Goal: Transaction & Acquisition: Book appointment/travel/reservation

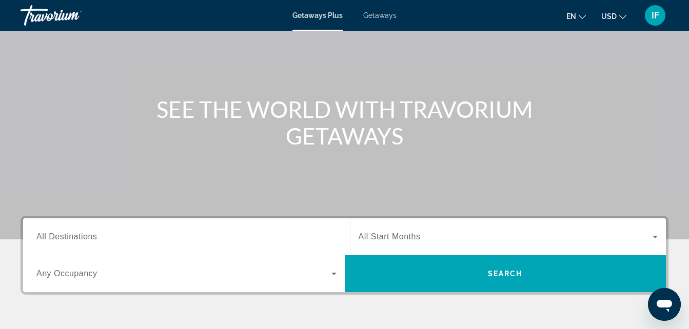
scroll to position [74, 0]
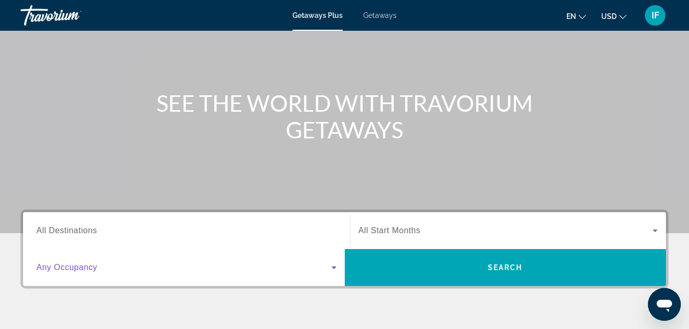
click at [336, 266] on icon "Search widget" at bounding box center [334, 268] width 12 height 12
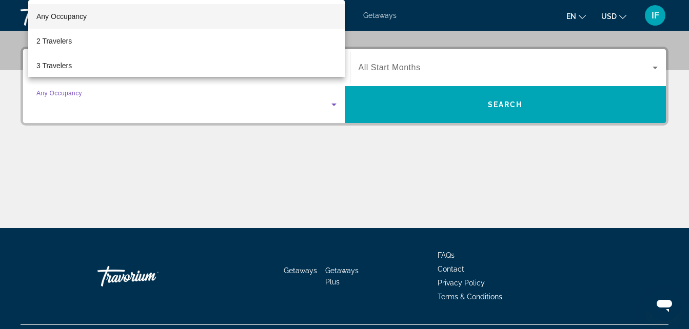
scroll to position [251, 0]
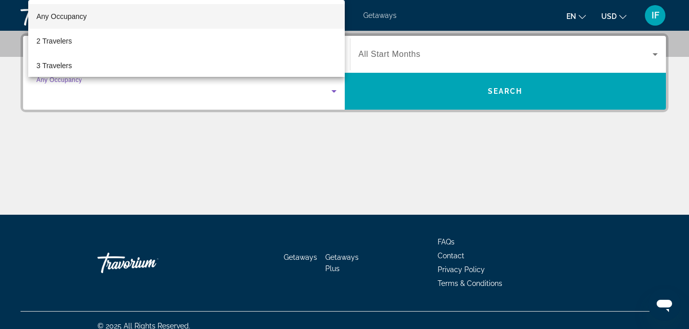
click at [194, 153] on div at bounding box center [344, 164] width 689 height 329
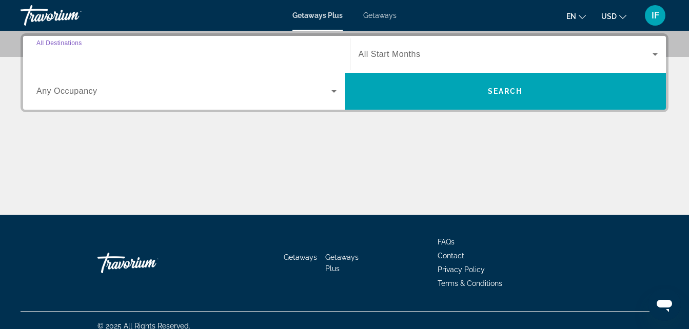
click at [103, 55] on input "Destination All Destinations" at bounding box center [186, 55] width 300 height 12
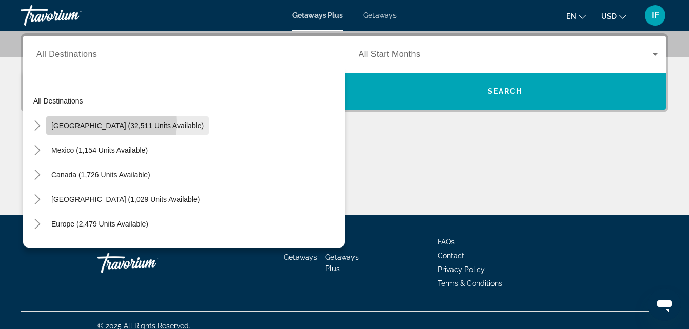
click at [88, 122] on span "[GEOGRAPHIC_DATA] (32,511 units available)" at bounding box center [127, 126] width 152 height 8
type input "**********"
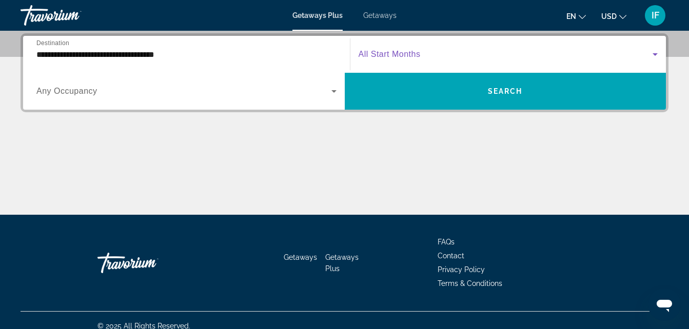
click at [653, 48] on icon "Search widget" at bounding box center [655, 54] width 12 height 12
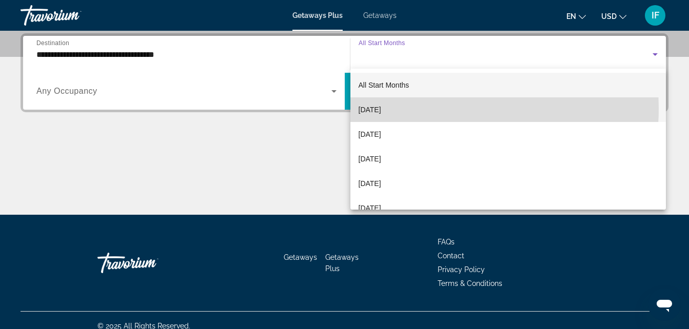
click at [412, 108] on mat-option "[DATE]" at bounding box center [508, 109] width 316 height 25
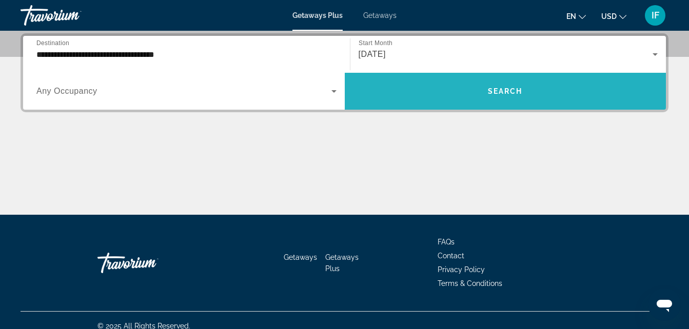
click at [448, 92] on span "Search widget" at bounding box center [506, 91] width 322 height 25
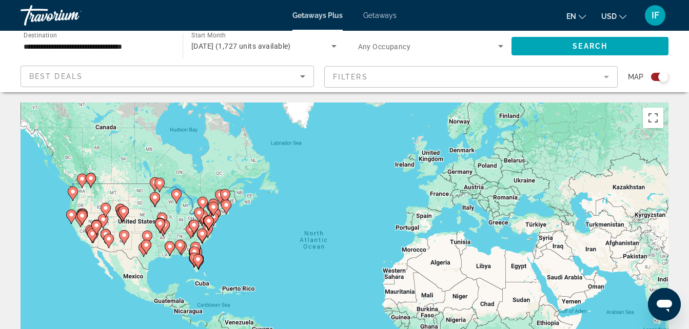
click at [223, 195] on image "Main content" at bounding box center [225, 194] width 6 height 6
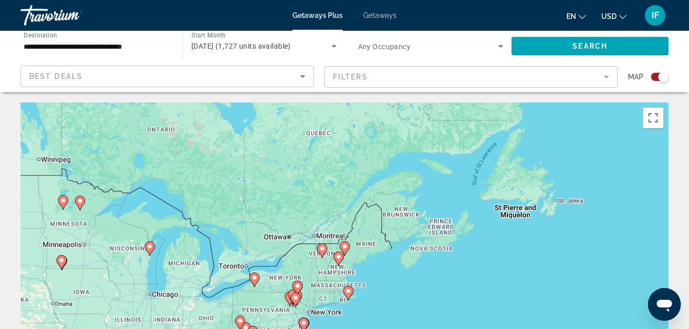
click at [298, 283] on icon "Main content" at bounding box center [296, 288] width 9 height 13
type input "**********"
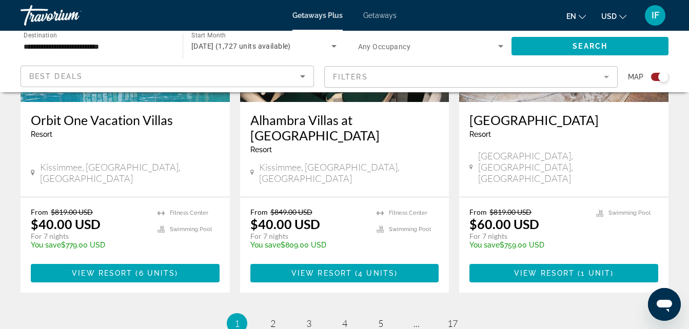
scroll to position [1710, 0]
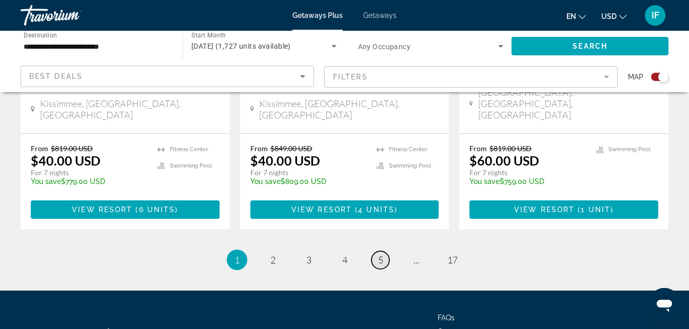
click at [382, 254] on span "5" at bounding box center [380, 259] width 5 height 11
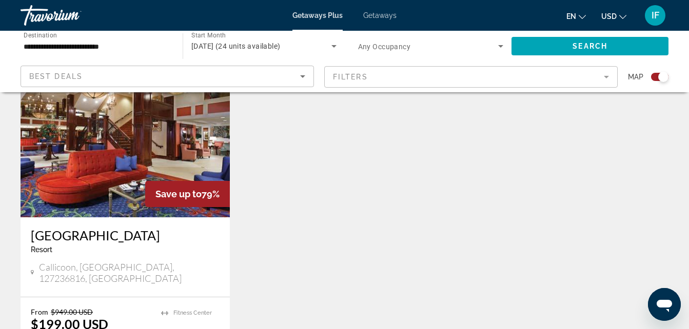
scroll to position [394, 0]
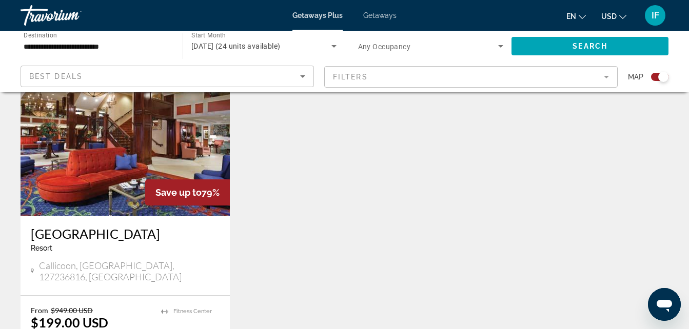
click at [378, 15] on span "Getaways" at bounding box center [379, 15] width 33 height 8
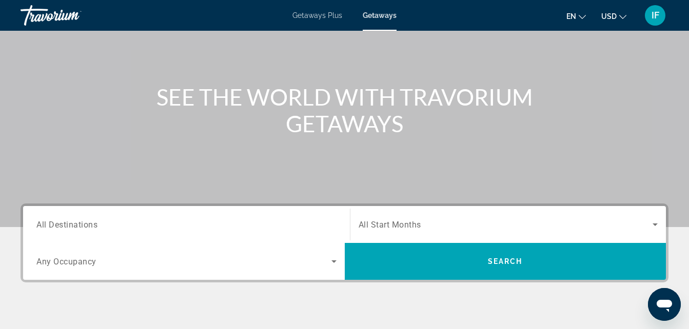
scroll to position [101, 0]
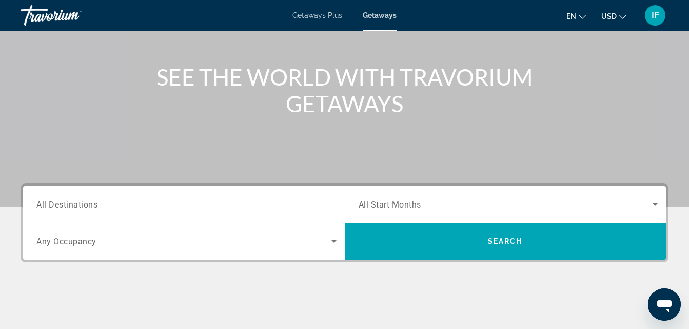
click at [106, 204] on input "Destination All Destinations" at bounding box center [186, 205] width 300 height 12
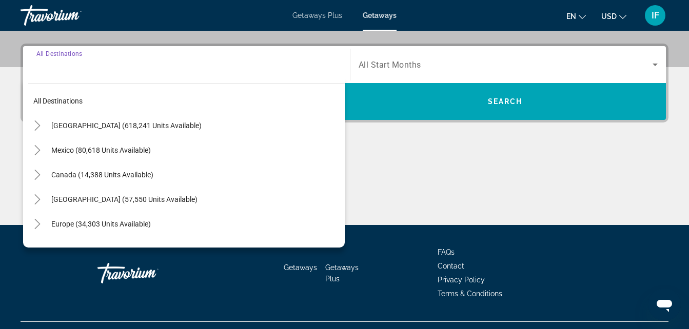
scroll to position [251, 0]
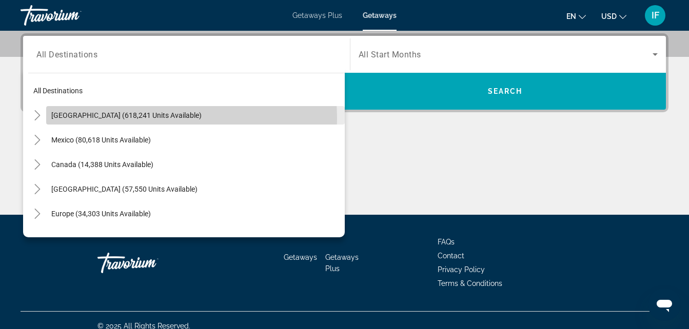
click at [125, 118] on span "[GEOGRAPHIC_DATA] (618,241 units available)" at bounding box center [126, 115] width 150 height 8
type input "**********"
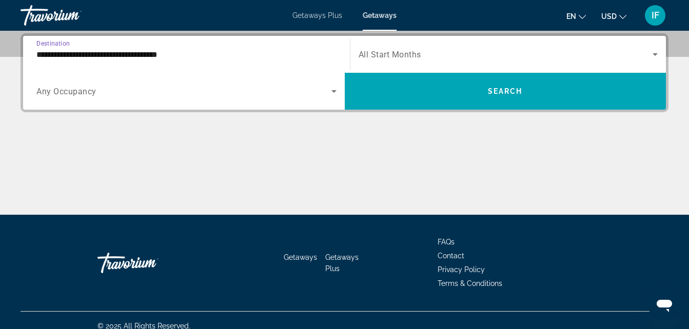
click at [653, 49] on icon "Search widget" at bounding box center [655, 54] width 12 height 12
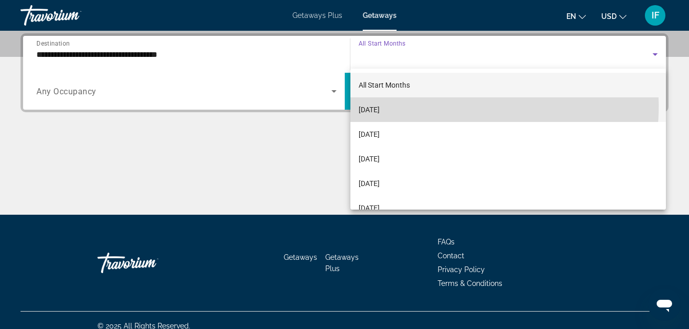
click at [380, 106] on span "[DATE]" at bounding box center [369, 110] width 21 height 12
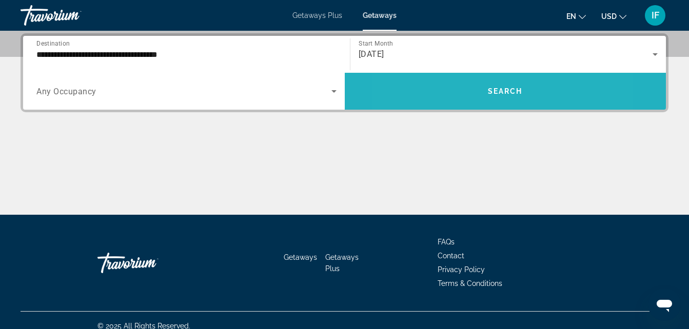
click at [454, 90] on span "Search widget" at bounding box center [506, 91] width 322 height 25
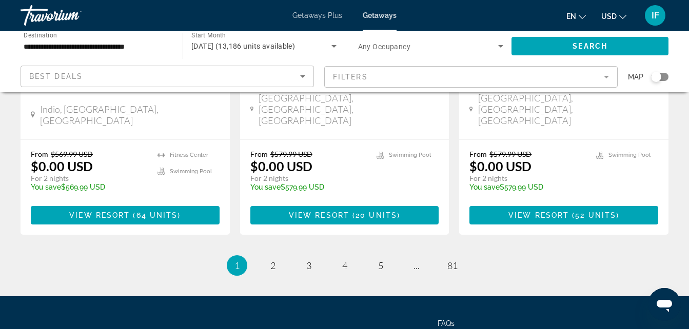
scroll to position [1423, 0]
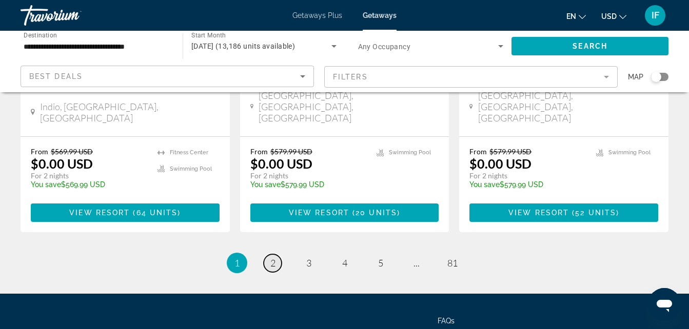
click at [274, 254] on link "page 2" at bounding box center [273, 263] width 18 height 18
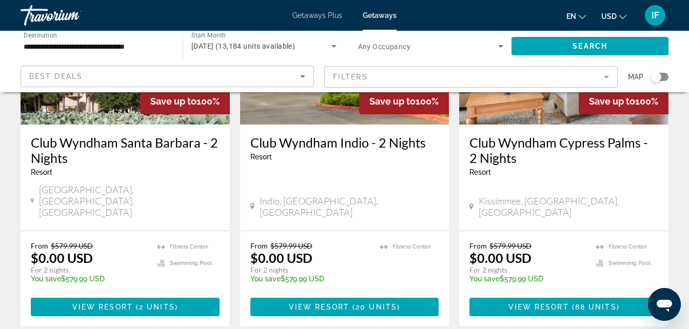
scroll to position [1349, 0]
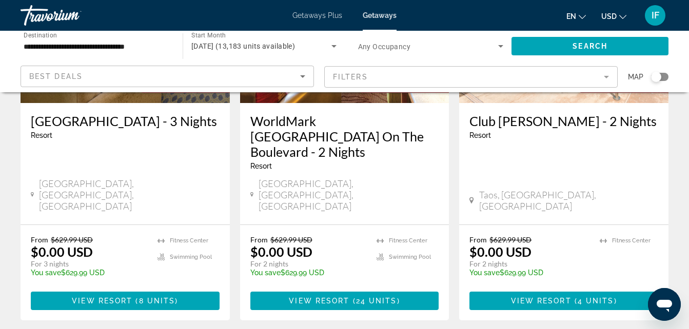
scroll to position [1356, 0]
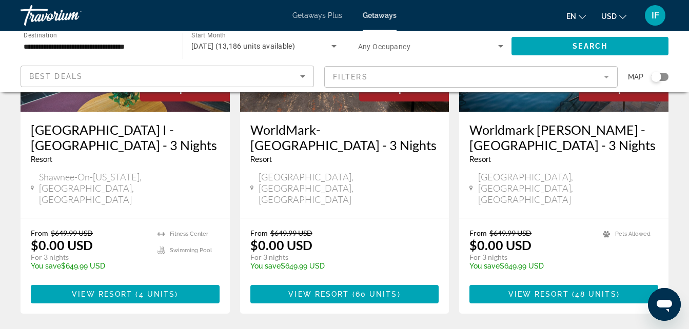
scroll to position [1344, 0]
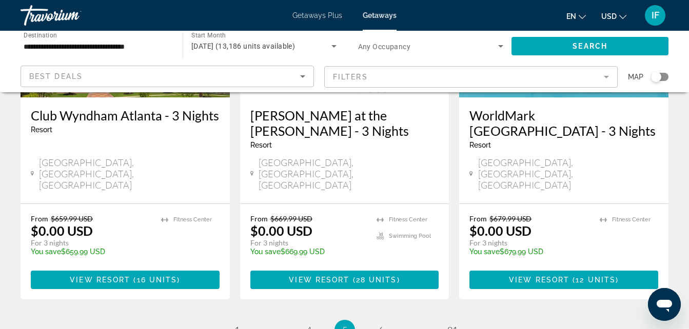
scroll to position [1358, 0]
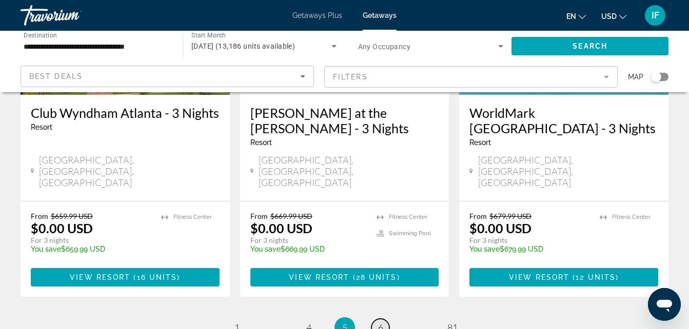
click at [382, 319] on link "page 6" at bounding box center [380, 328] width 18 height 18
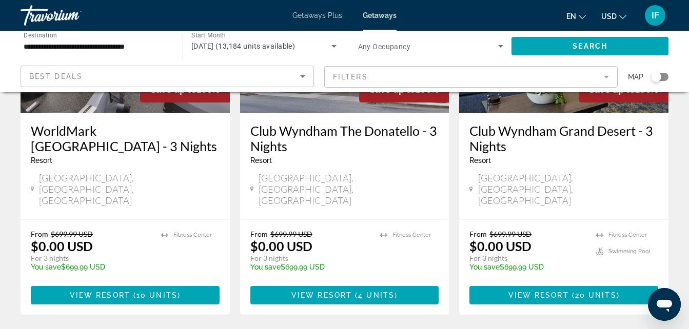
scroll to position [1422, 0]
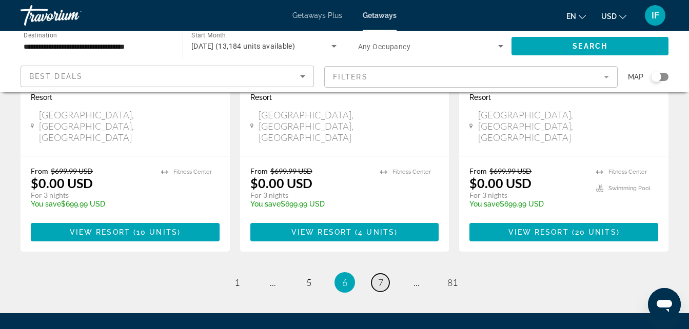
click at [381, 274] on link "page 7" at bounding box center [380, 283] width 18 height 18
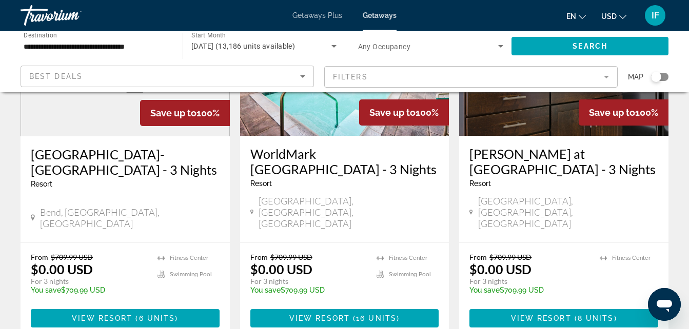
scroll to position [1376, 0]
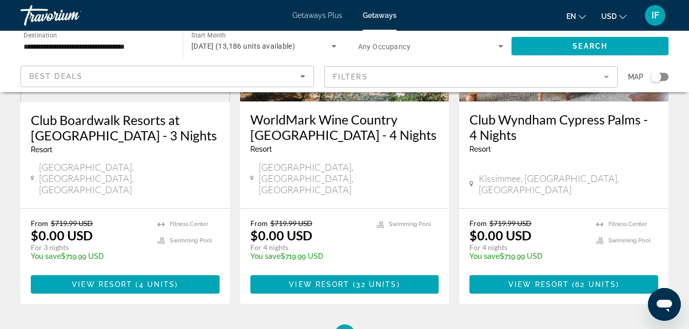
scroll to position [1352, 0]
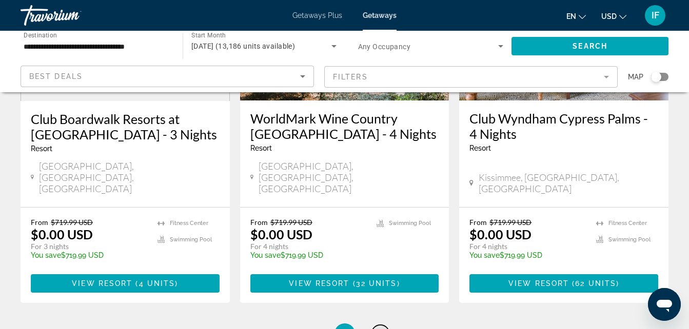
click at [381, 328] on span "9" at bounding box center [380, 333] width 5 height 11
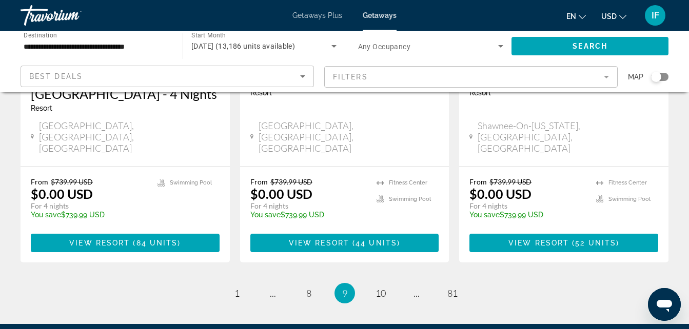
scroll to position [1410, 0]
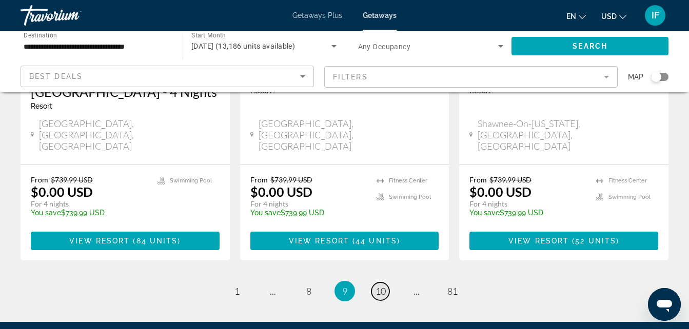
click at [375, 283] on link "page 10" at bounding box center [380, 292] width 18 height 18
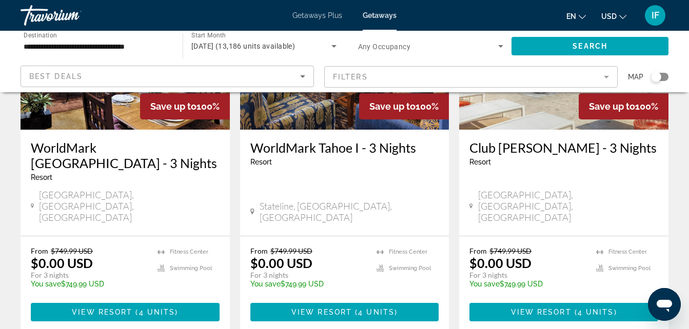
scroll to position [1324, 0]
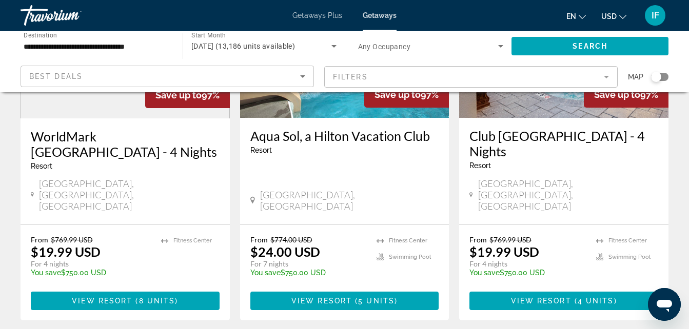
scroll to position [1419, 0]
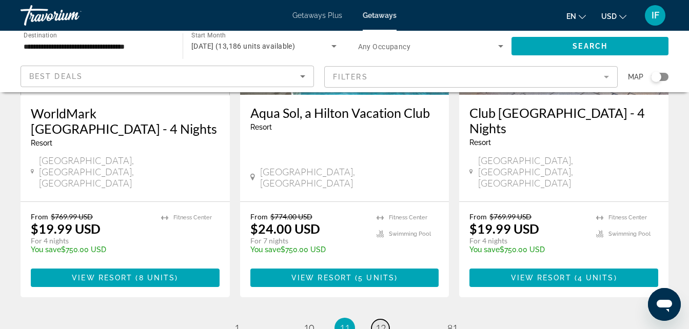
click at [382, 320] on link "page 12" at bounding box center [380, 329] width 18 height 18
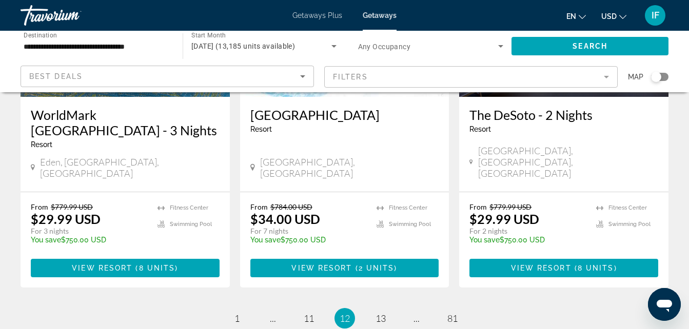
scroll to position [1330, 0]
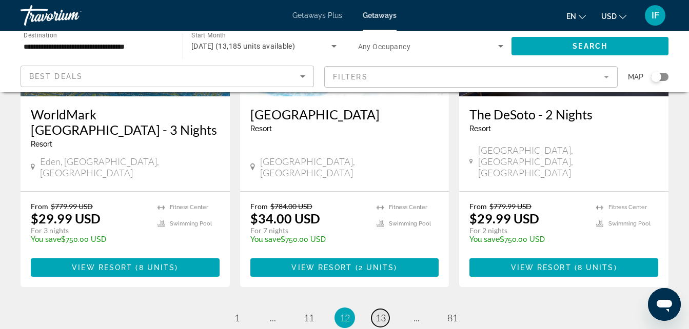
click at [384, 309] on link "page 13" at bounding box center [380, 318] width 18 height 18
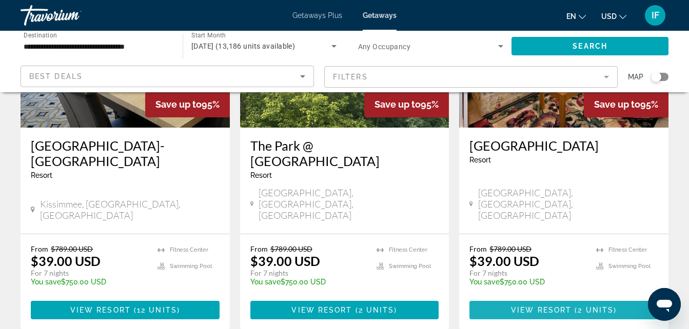
scroll to position [1327, 0]
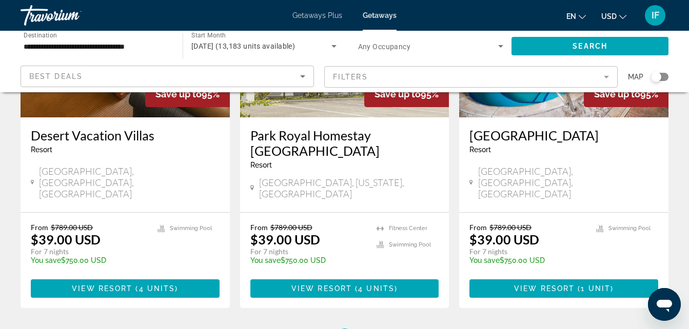
scroll to position [1340, 0]
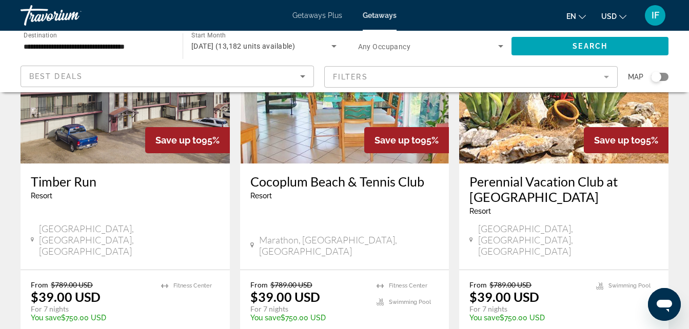
scroll to position [1298, 0]
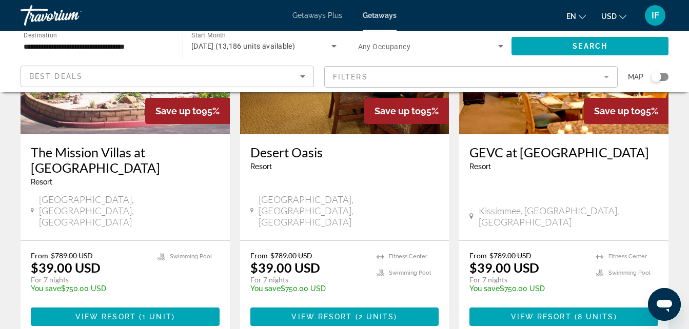
scroll to position [1303, 0]
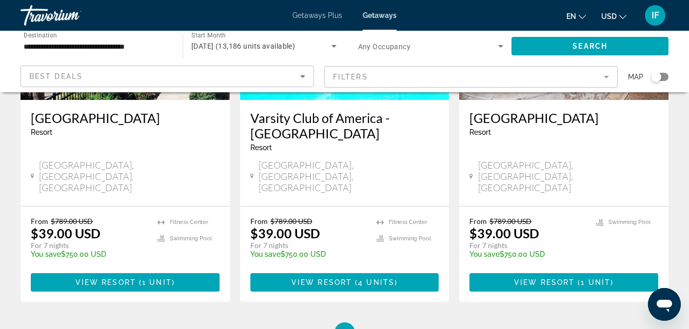
scroll to position [1353, 0]
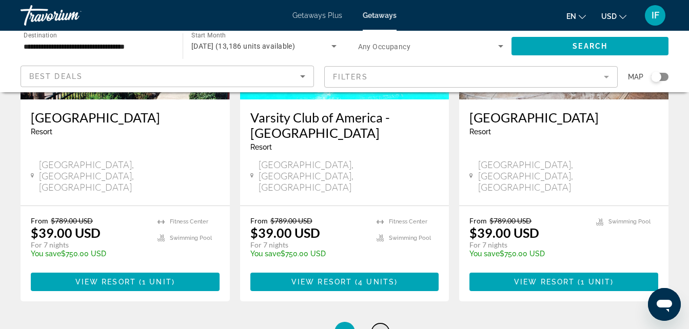
click at [380, 324] on link "page 18" at bounding box center [380, 333] width 18 height 18
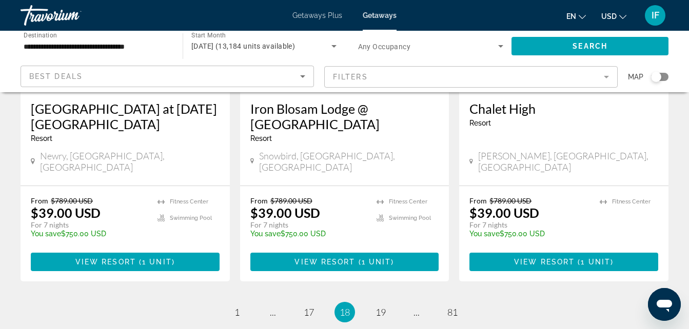
scroll to position [1386, 0]
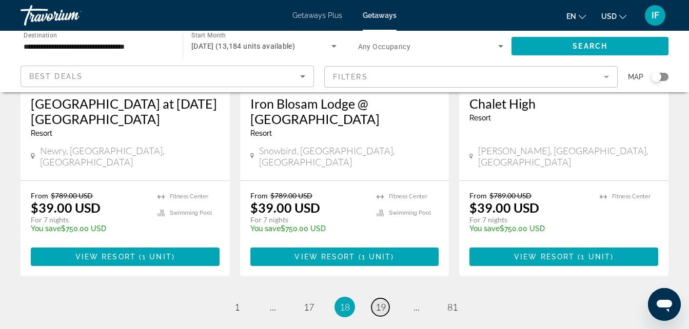
click at [383, 302] on span "19" at bounding box center [380, 307] width 10 height 11
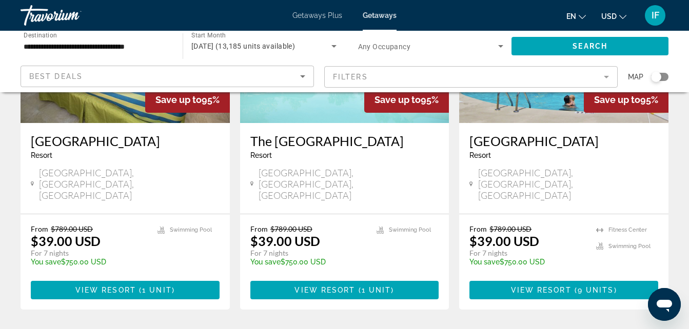
scroll to position [1332, 0]
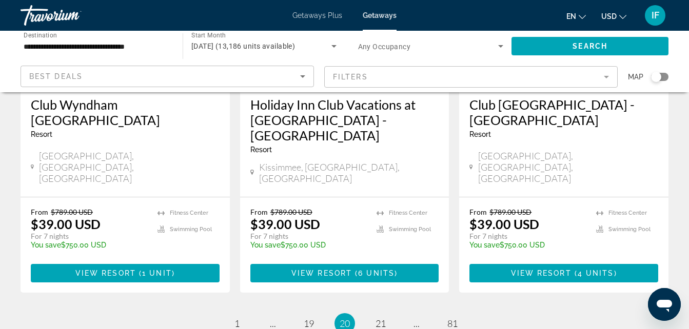
scroll to position [1371, 0]
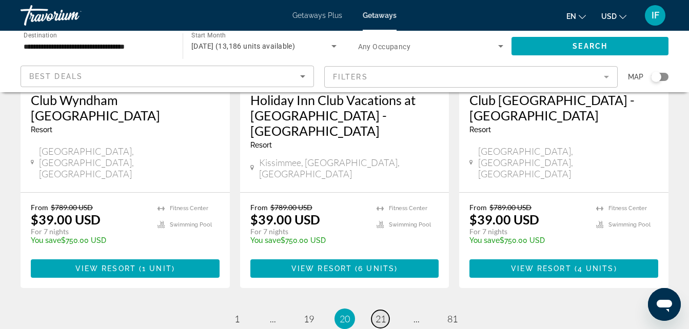
click at [385, 310] on link "page 21" at bounding box center [380, 319] width 18 height 18
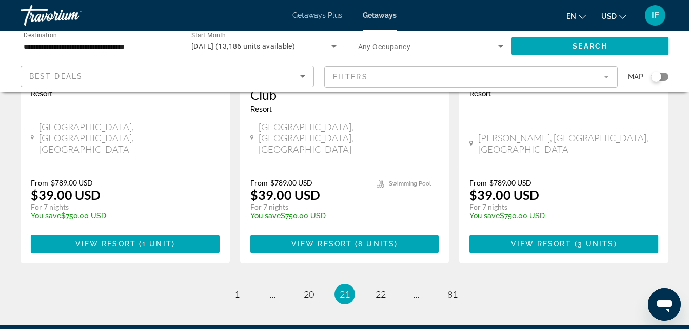
scroll to position [1392, 0]
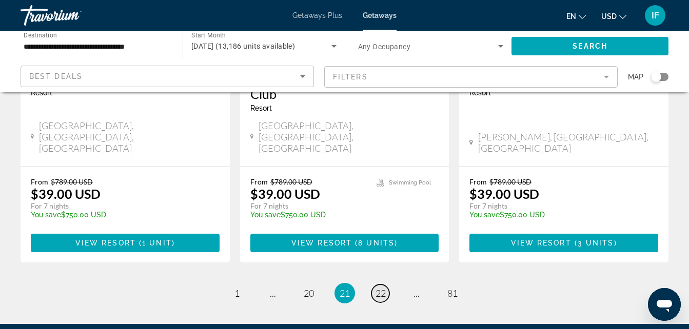
click at [387, 285] on link "page 22" at bounding box center [380, 294] width 18 height 18
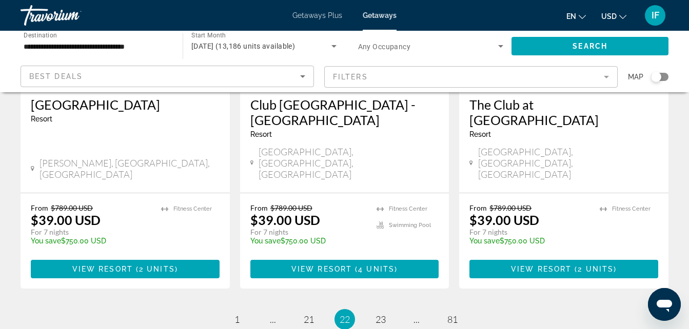
scroll to position [1367, 0]
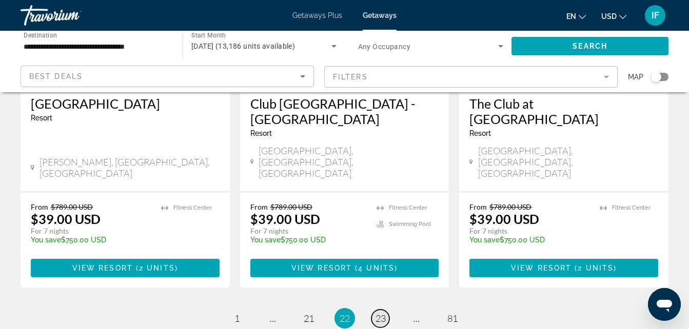
click at [385, 310] on link "page 23" at bounding box center [380, 319] width 18 height 18
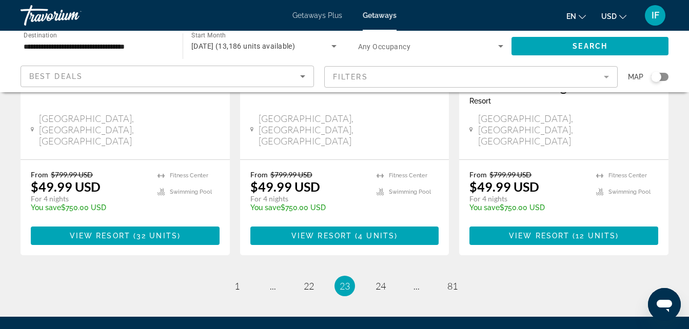
scroll to position [1423, 0]
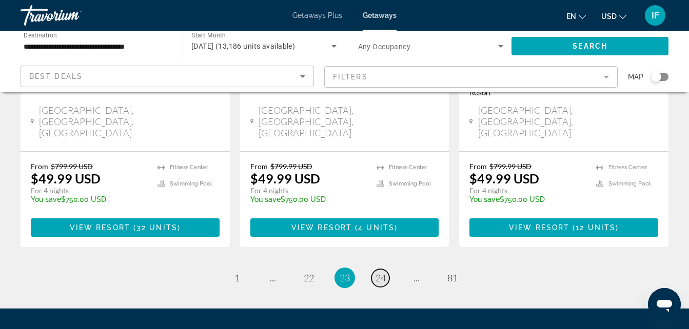
click at [384, 272] on span "24" at bounding box center [380, 277] width 10 height 11
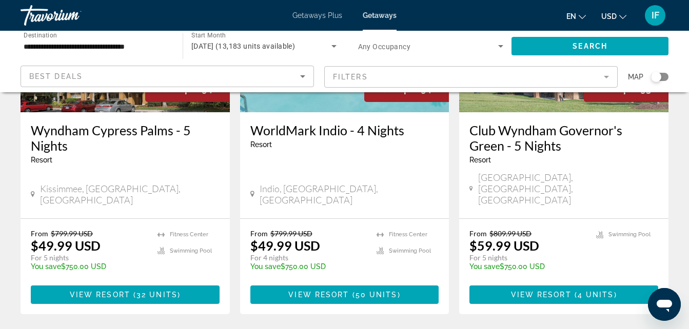
scroll to position [1357, 0]
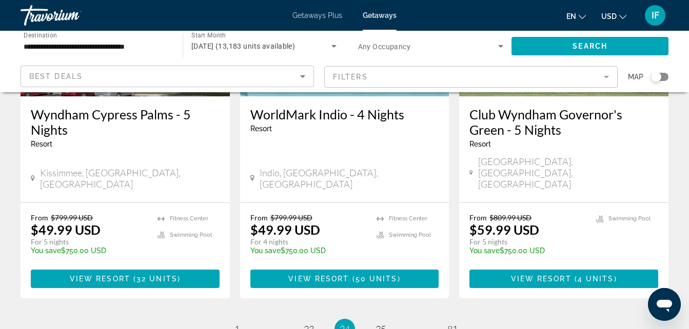
click at [387, 319] on li "page 25" at bounding box center [380, 329] width 21 height 21
click at [387, 321] on link "page 25" at bounding box center [380, 330] width 18 height 18
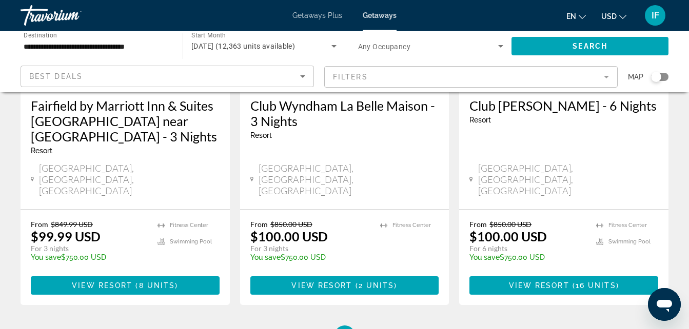
scroll to position [1399, 0]
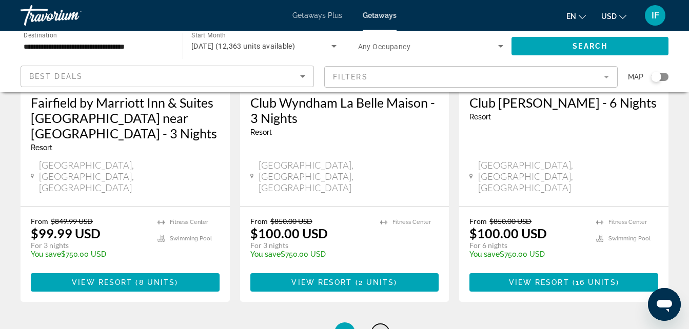
click at [383, 324] on link "page 26" at bounding box center [380, 333] width 18 height 18
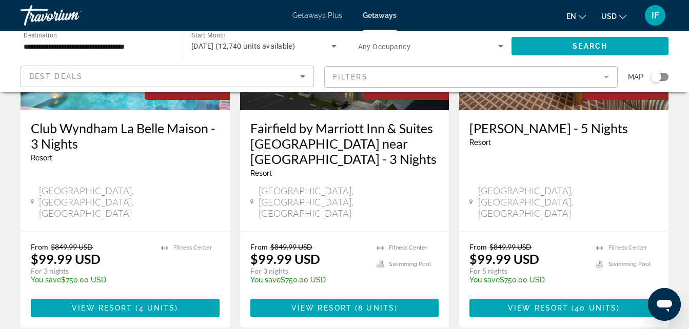
scroll to position [1378, 0]
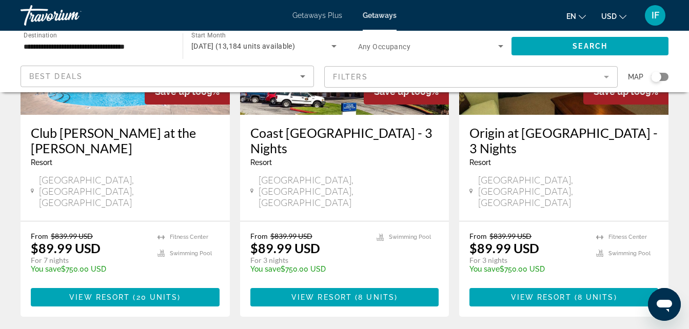
scroll to position [1372, 0]
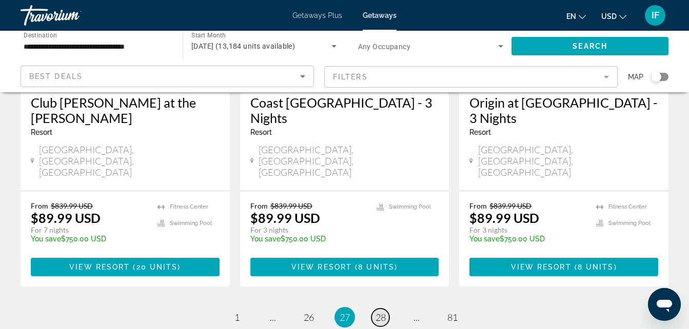
click at [388, 309] on link "page 28" at bounding box center [380, 318] width 18 height 18
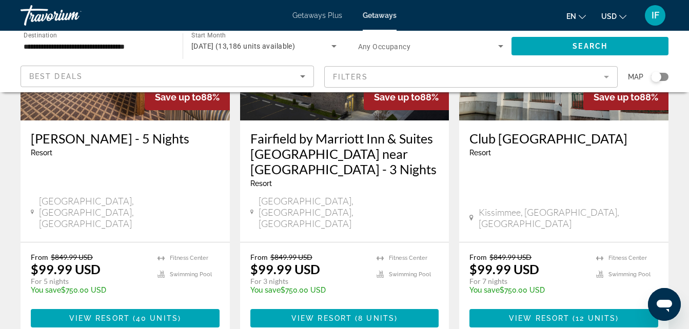
scroll to position [1369, 0]
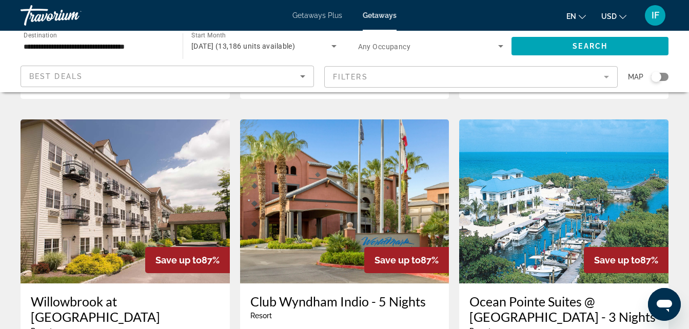
scroll to position [1189, 0]
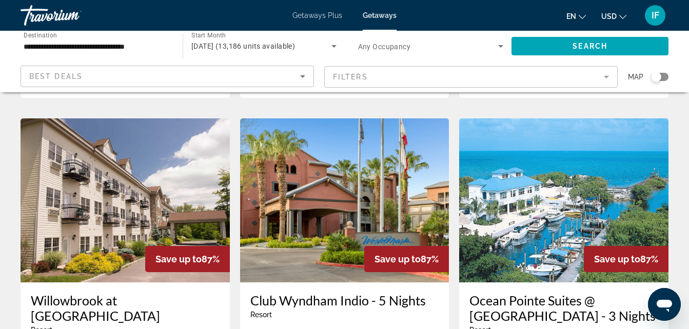
drag, startPoint x: 522, startPoint y: 315, endPoint x: 681, endPoint y: 59, distance: 301.8
click at [681, 59] on div "**********" at bounding box center [344, 62] width 689 height 62
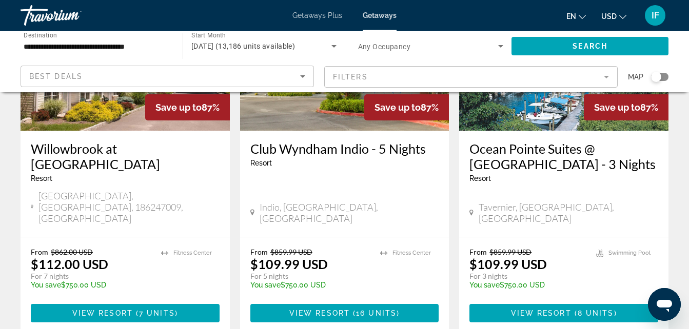
scroll to position [1340, 0]
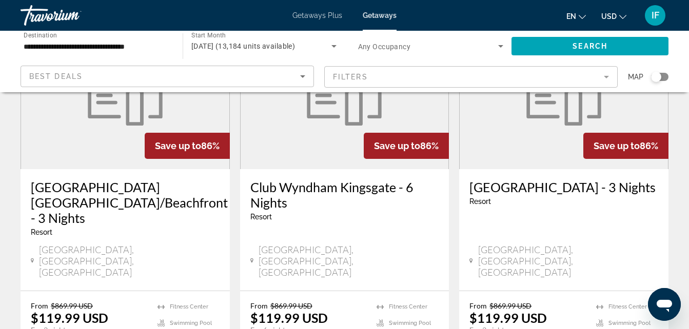
scroll to position [1347, 0]
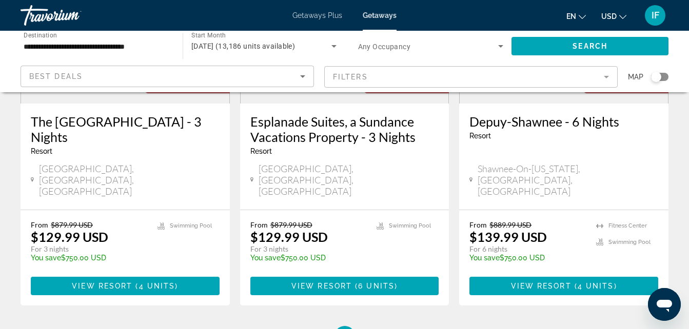
scroll to position [1393, 0]
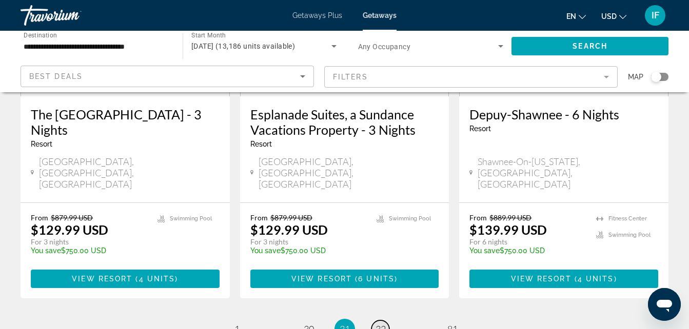
click at [378, 321] on link "page 32" at bounding box center [380, 330] width 18 height 18
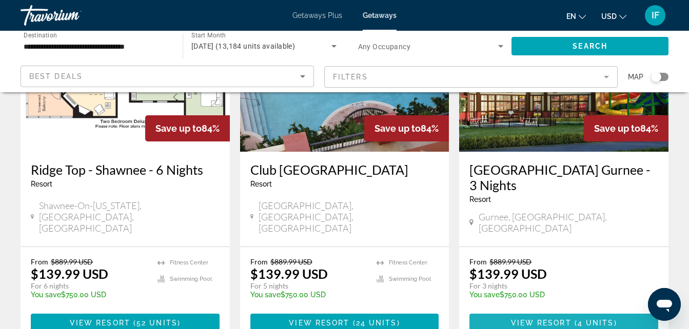
scroll to position [1345, 0]
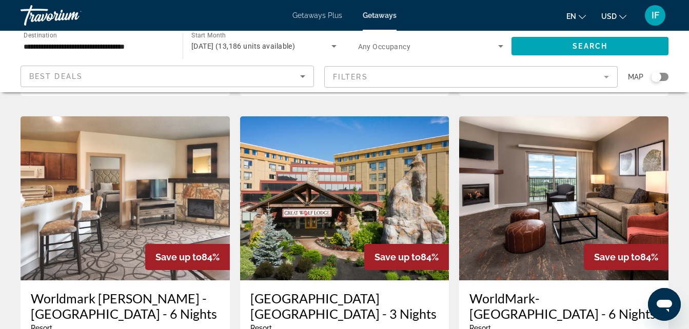
scroll to position [798, 0]
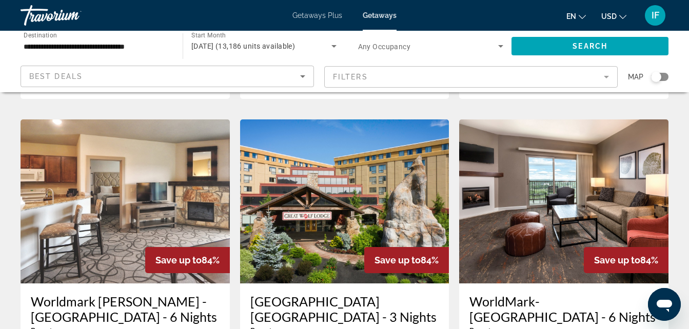
click at [353, 294] on h3 "[GEOGRAPHIC_DATA] [GEOGRAPHIC_DATA] - 3 Nights" at bounding box center [344, 309] width 189 height 31
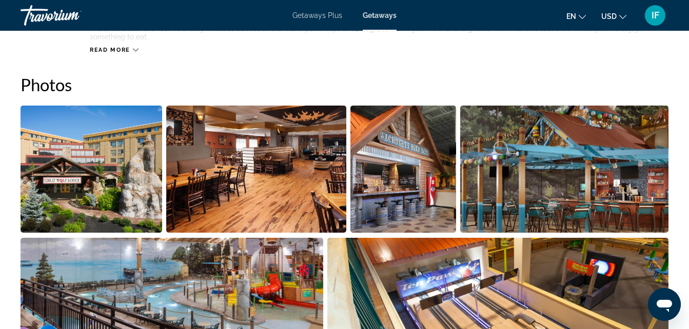
scroll to position [630, 0]
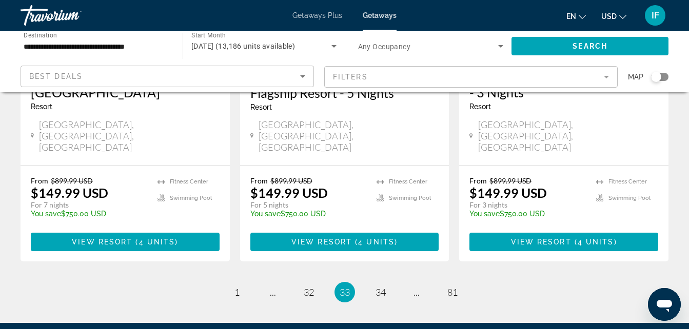
scroll to position [1412, 0]
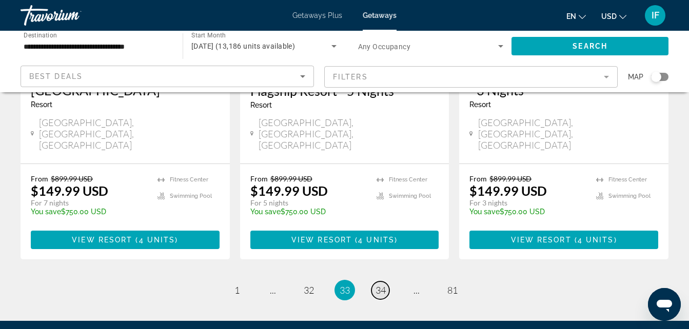
click at [381, 285] on span "34" at bounding box center [380, 290] width 10 height 11
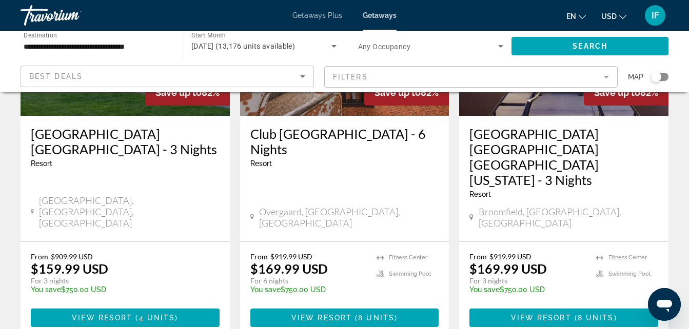
scroll to position [1387, 0]
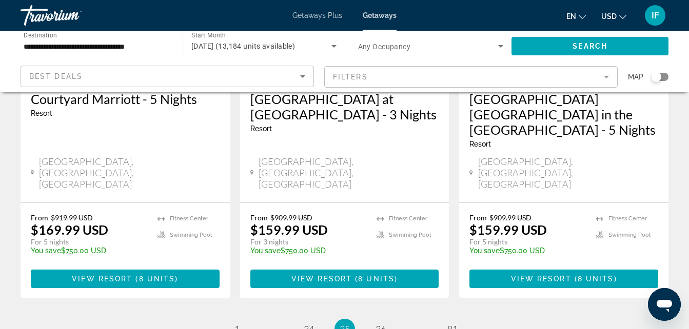
scroll to position [1438, 0]
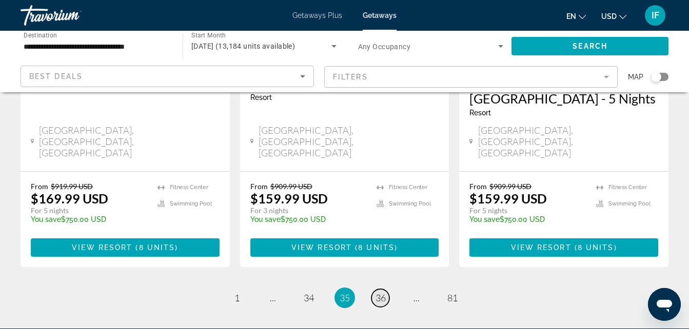
click at [381, 292] on span "36" at bounding box center [380, 297] width 10 height 11
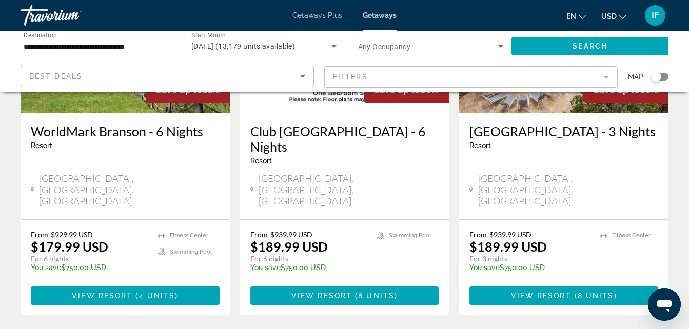
scroll to position [1372, 0]
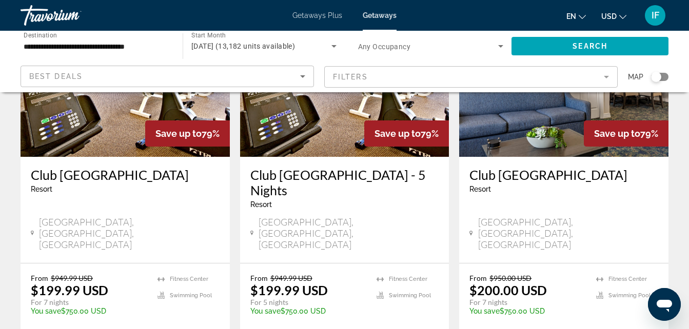
scroll to position [1330, 0]
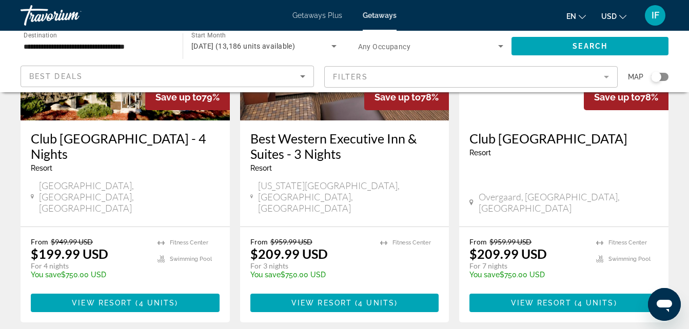
scroll to position [1376, 0]
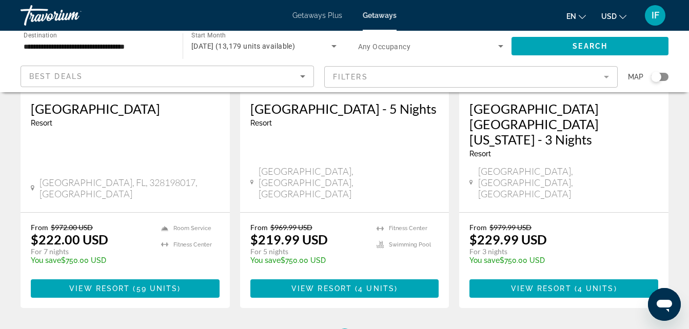
scroll to position [1357, 0]
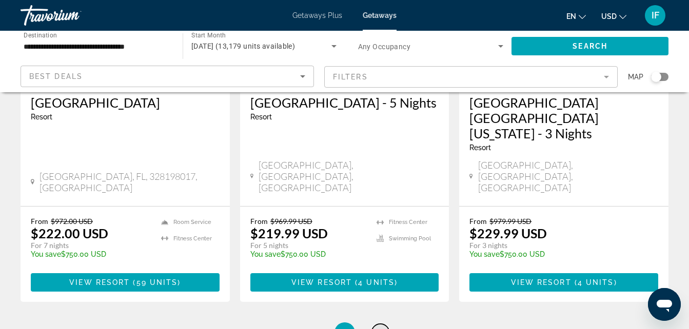
click at [387, 324] on link "page 40" at bounding box center [380, 333] width 18 height 18
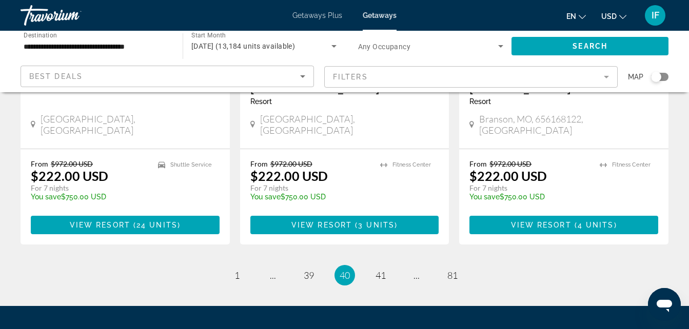
scroll to position [1422, 0]
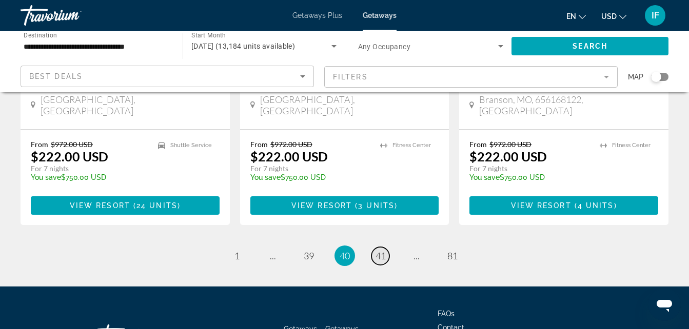
click at [381, 247] on link "page 41" at bounding box center [380, 256] width 18 height 18
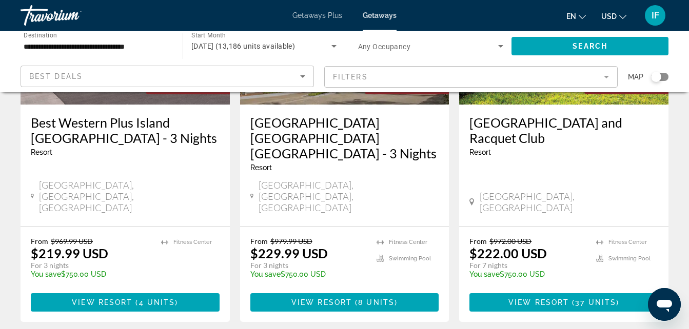
scroll to position [1422, 0]
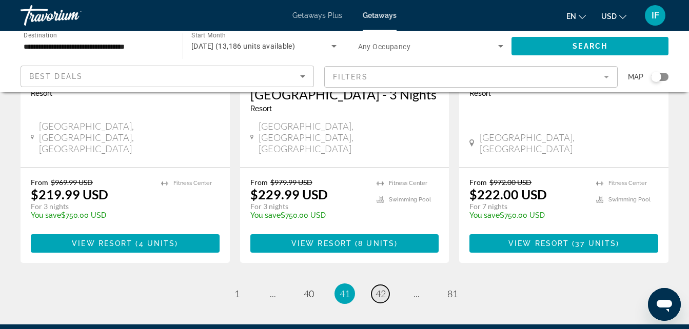
click at [383, 285] on link "page 42" at bounding box center [380, 294] width 18 height 18
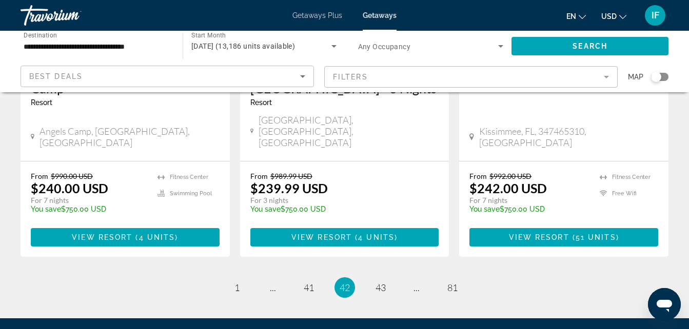
scroll to position [1376, 0]
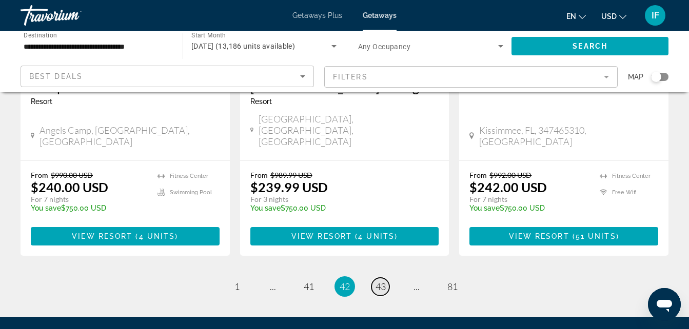
click at [382, 278] on link "page 43" at bounding box center [380, 287] width 18 height 18
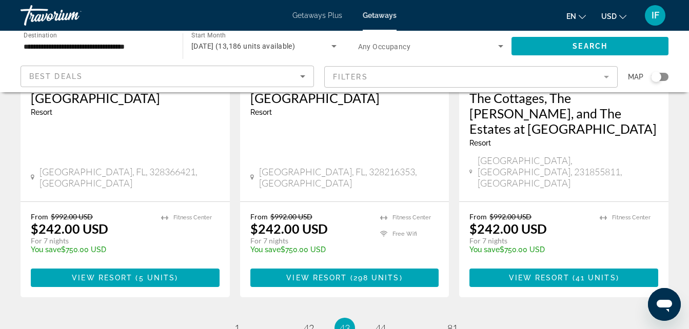
scroll to position [1374, 0]
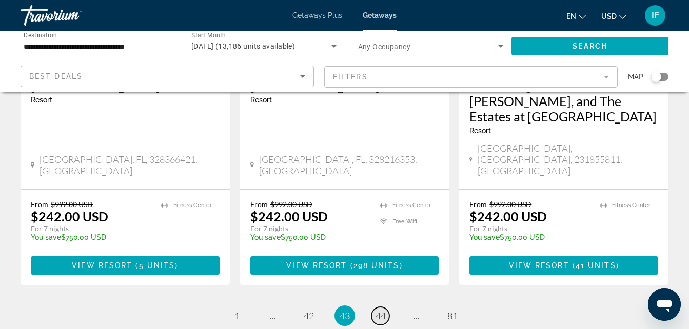
click at [381, 307] on link "page 44" at bounding box center [380, 316] width 18 height 18
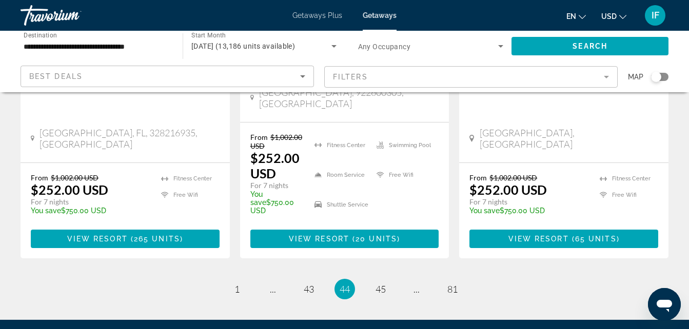
scroll to position [1404, 0]
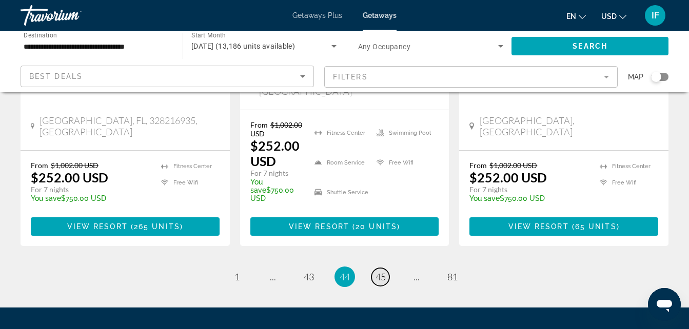
click at [382, 271] on span "45" at bounding box center [380, 276] width 10 height 11
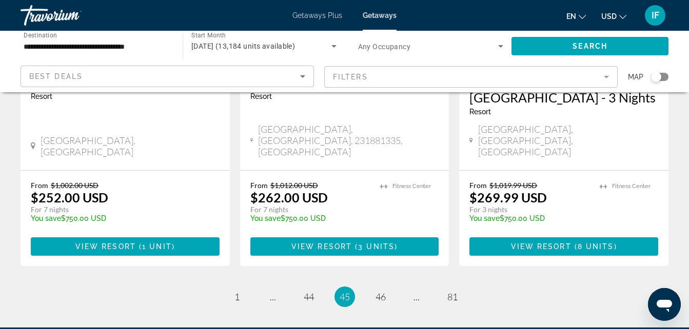
scroll to position [1422, 0]
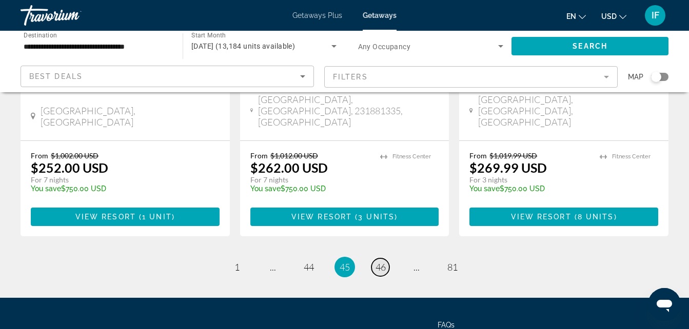
click at [385, 262] on span "46" at bounding box center [380, 267] width 10 height 11
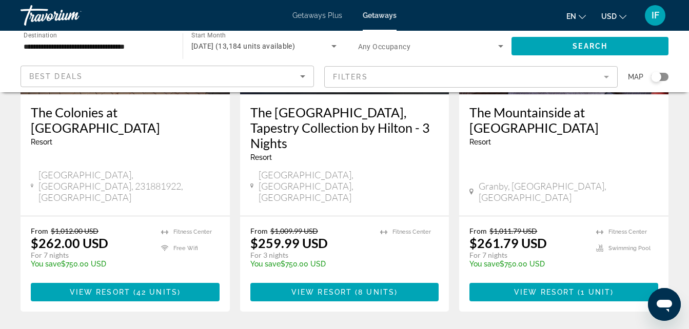
scroll to position [1425, 0]
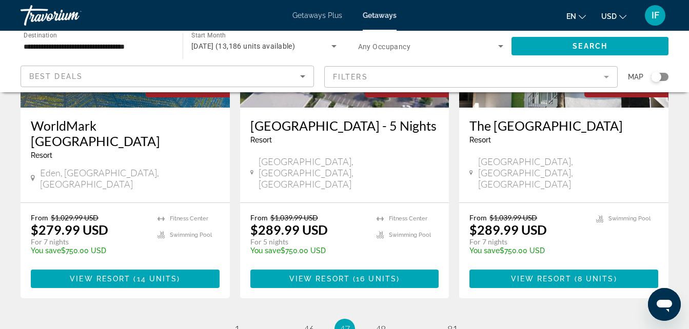
scroll to position [1357, 0]
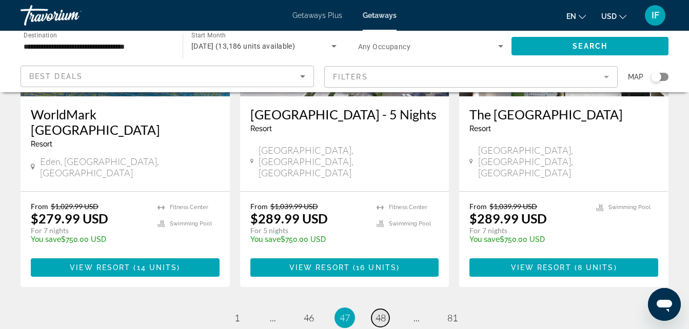
click at [387, 309] on link "page 48" at bounding box center [380, 318] width 18 height 18
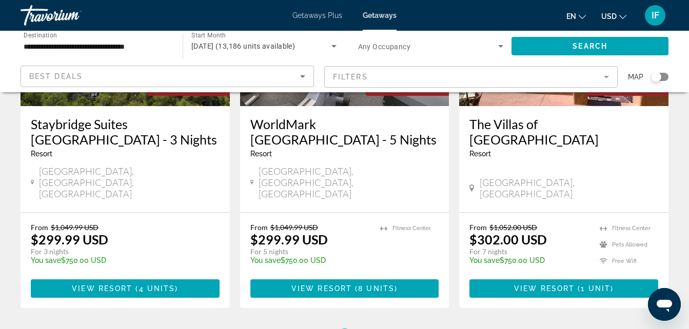
scroll to position [1410, 0]
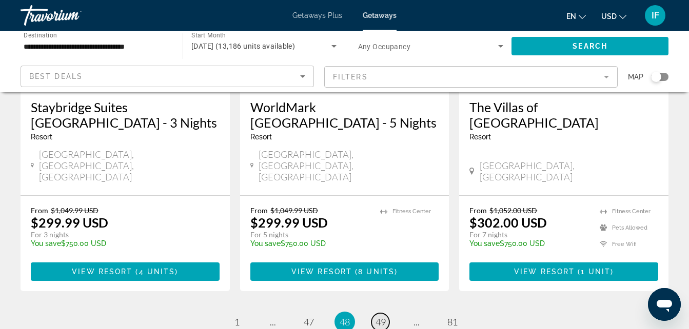
click at [381, 313] on link "page 49" at bounding box center [380, 322] width 18 height 18
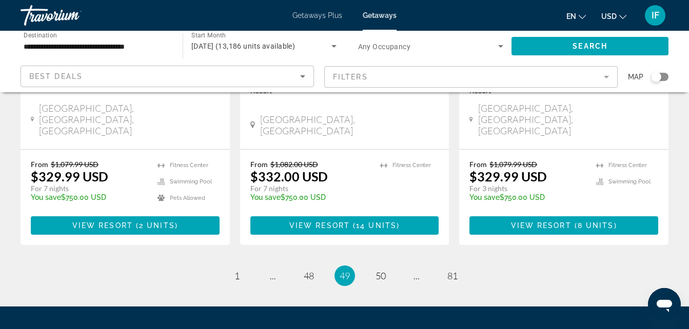
scroll to position [1438, 0]
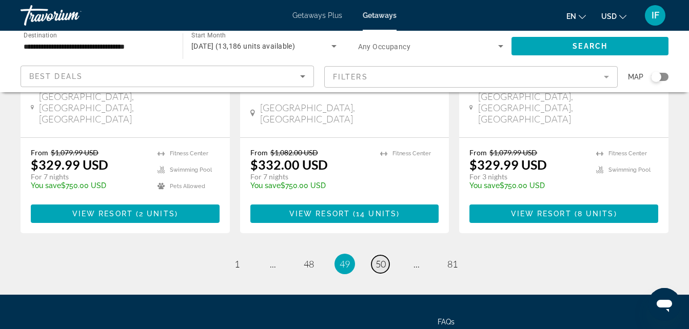
click at [383, 255] on link "page 50" at bounding box center [380, 264] width 18 height 18
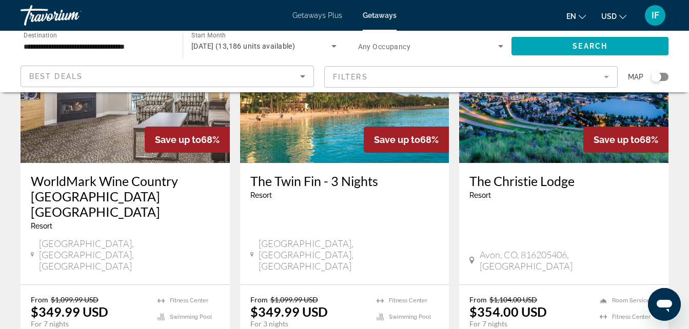
scroll to position [1323, 0]
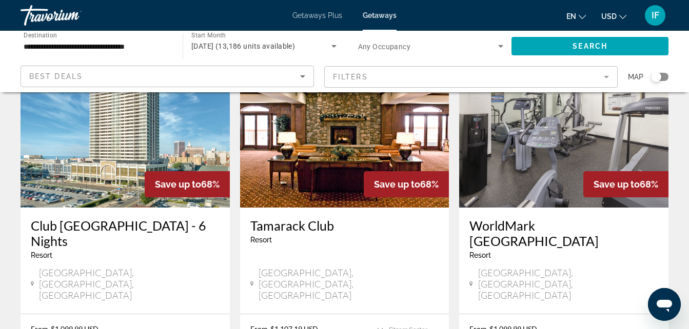
scroll to position [487, 0]
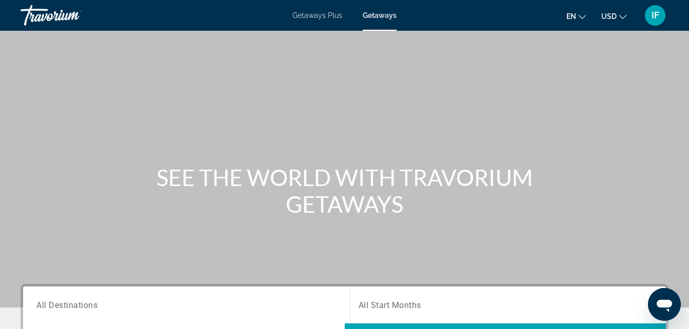
click at [654, 14] on span "IF" at bounding box center [655, 15] width 8 height 10
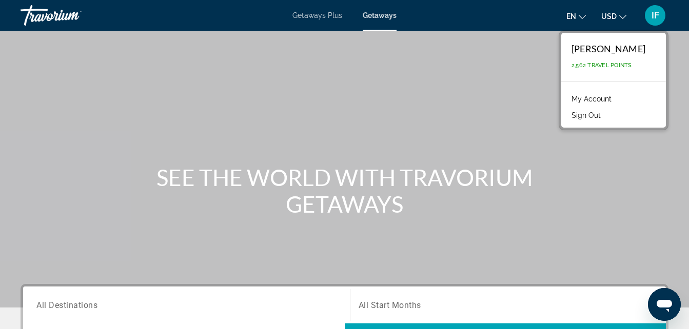
click at [606, 116] on button "Sign Out" at bounding box center [585, 115] width 39 height 13
